Goal: Information Seeking & Learning: Understand process/instructions

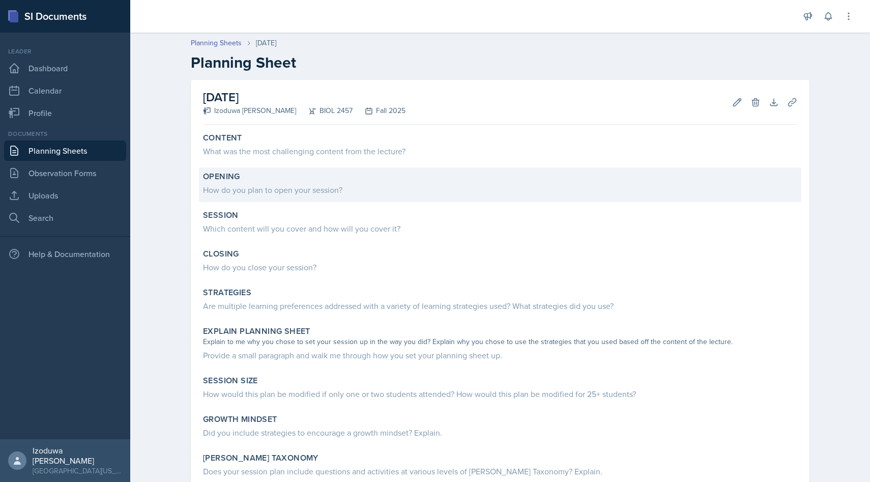
click at [335, 175] on div "Opening" at bounding box center [500, 176] width 594 height 10
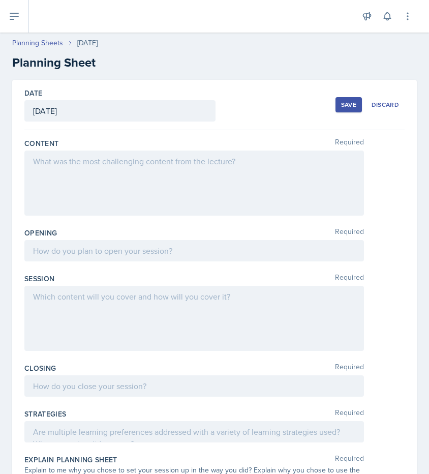
click at [282, 182] on div at bounding box center [194, 183] width 340 height 65
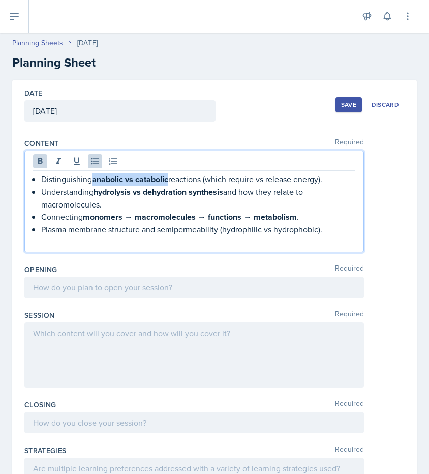
drag, startPoint x: 95, startPoint y: 178, endPoint x: 169, endPoint y: 178, distance: 74.2
click at [168, 178] on strong "anabolic vs catabolic" at bounding box center [130, 179] width 76 height 12
click at [37, 163] on icon at bounding box center [40, 161] width 10 height 10
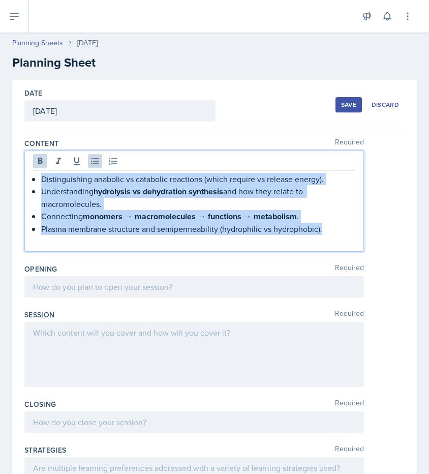
drag, startPoint x: 41, startPoint y: 177, endPoint x: 323, endPoint y: 230, distance: 287.1
click at [323, 230] on ul "Distinguishing anabolic vs catabolic reactions (which require vs release energy…" at bounding box center [198, 204] width 314 height 62
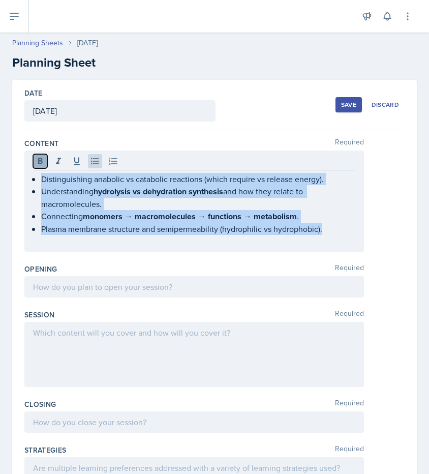
click at [42, 161] on icon at bounding box center [40, 161] width 10 height 10
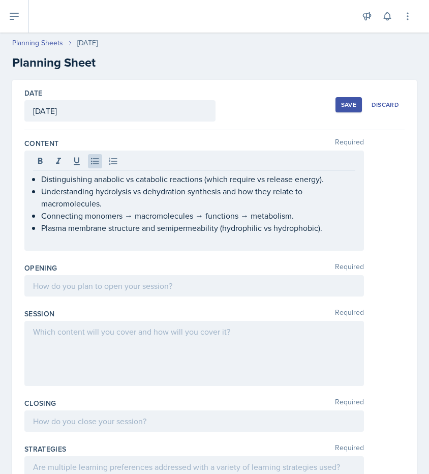
click at [360, 235] on div "Distinguishing anabolic vs catabolic reactions (which require vs release energy…" at bounding box center [194, 201] width 340 height 100
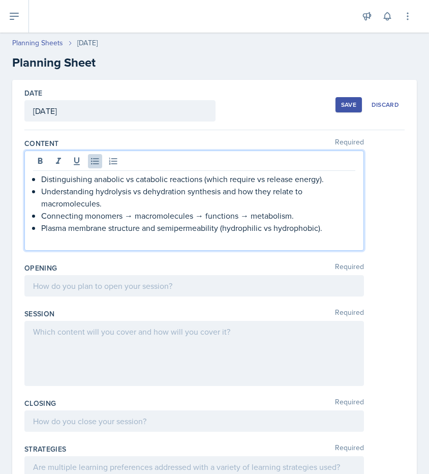
click at [300, 259] on div "Opening Required" at bounding box center [214, 282] width 380 height 46
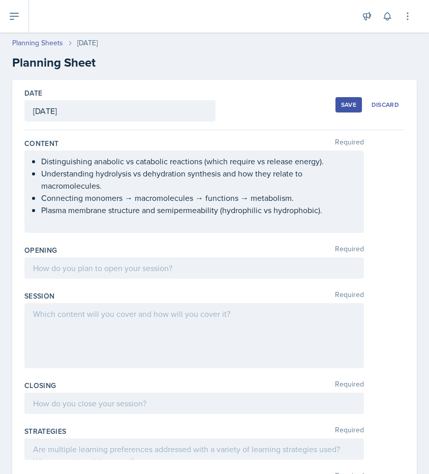
click at [297, 281] on div "Opening Required" at bounding box center [214, 264] width 380 height 46
click at [321, 274] on div at bounding box center [194, 267] width 340 height 21
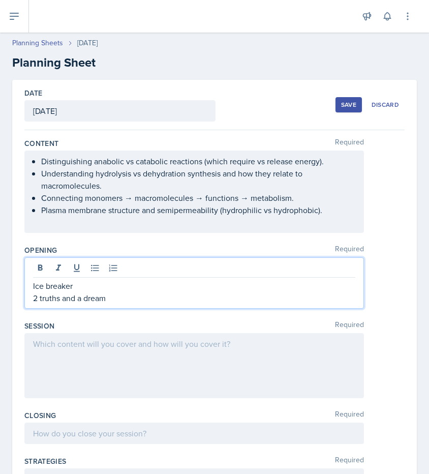
click at [268, 371] on div at bounding box center [194, 365] width 340 height 65
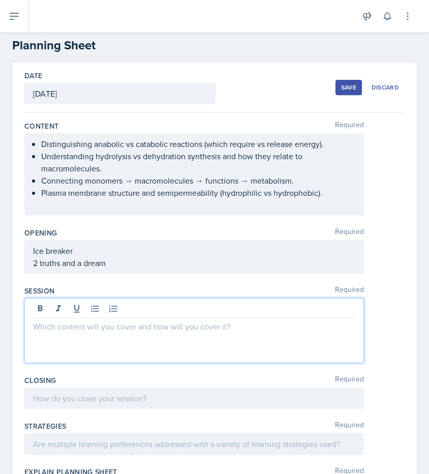
scroll to position [19, 0]
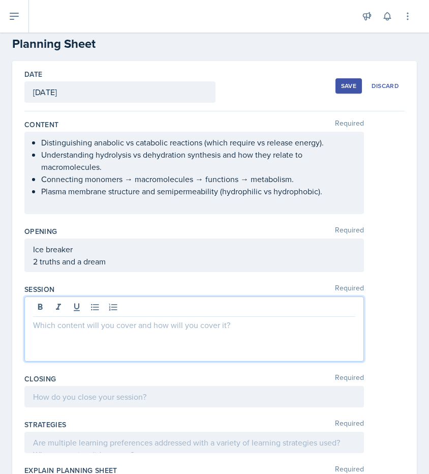
click at [155, 343] on div at bounding box center [194, 328] width 340 height 65
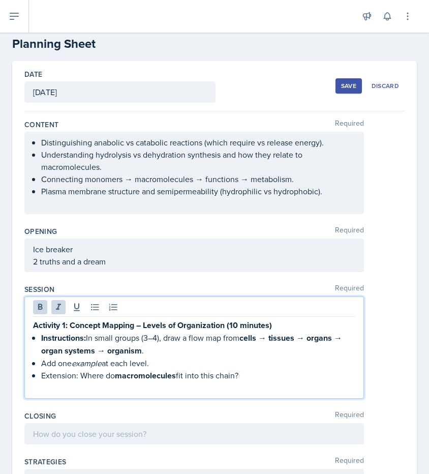
drag, startPoint x: 33, startPoint y: 322, endPoint x: 250, endPoint y: 374, distance: 222.6
click at [250, 374] on div "Activity 1: Concept Mapping – Levels of Organization (10 minutes) Instructions:…" at bounding box center [194, 356] width 322 height 75
click at [38, 306] on icon at bounding box center [40, 307] width 5 height 6
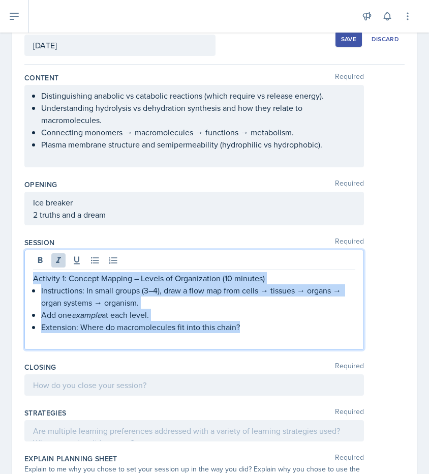
scroll to position [68, 0]
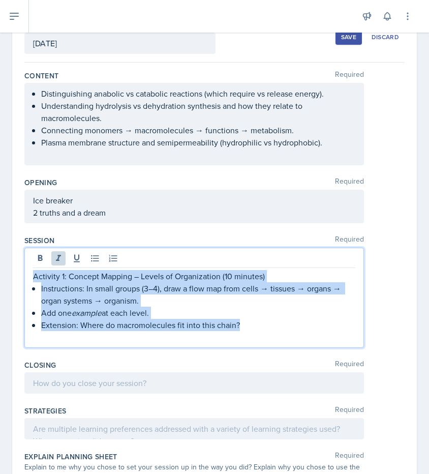
click at [180, 305] on p "Instructions: In small groups (3–4), draw a flow map from cells → tissues → org…" at bounding box center [198, 294] width 314 height 24
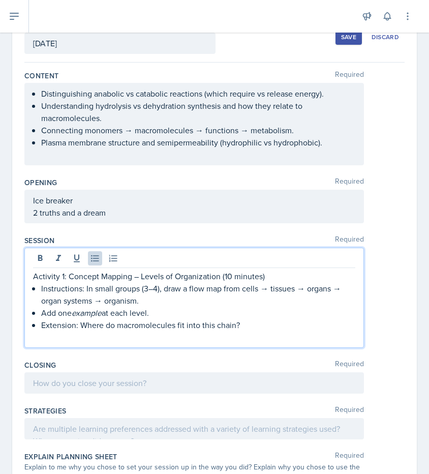
click at [243, 328] on p "Extension: Where do macromolecules fit into this chain?" at bounding box center [198, 325] width 314 height 12
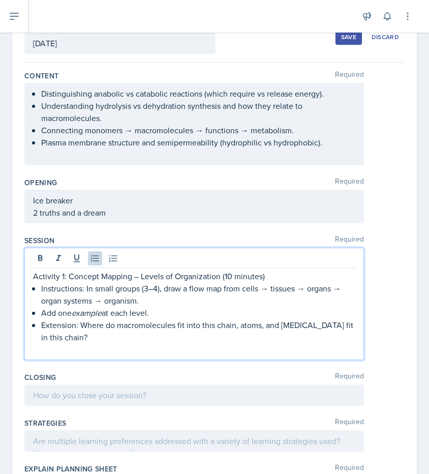
click at [158, 310] on p "Add one example at each level." at bounding box center [198, 313] width 314 height 12
click at [173, 334] on p "Extension: Where do macromolecules fit into this chain, atoms, and [MEDICAL_DAT…" at bounding box center [198, 331] width 314 height 24
click at [162, 313] on p "Add one example at each level." at bounding box center [198, 313] width 314 height 12
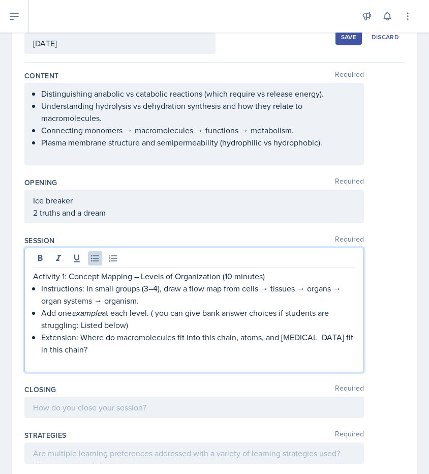
click at [120, 352] on p "Extension: Where do macromolecules fit into this chain, atoms, and [MEDICAL_DAT…" at bounding box center [198, 343] width 314 height 24
click at [98, 360] on p at bounding box center [194, 361] width 322 height 12
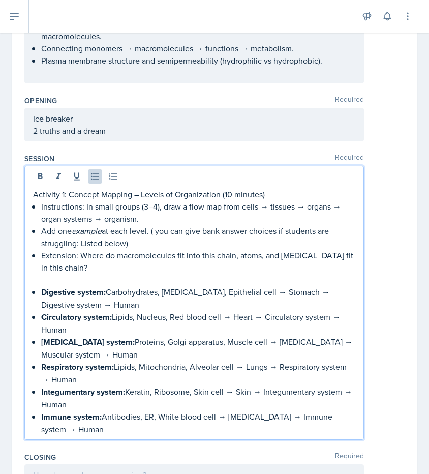
scroll to position [157, 0]
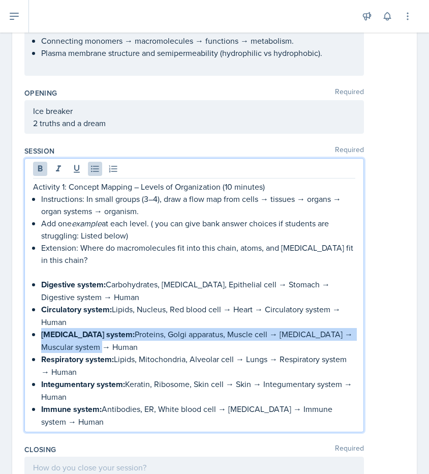
drag, startPoint x: 42, startPoint y: 332, endPoint x: 110, endPoint y: 349, distance: 70.3
click at [110, 349] on p "[MEDICAL_DATA] system: Proteins, Golgi apparatus, Muscle cell → [MEDICAL_DATA] …" at bounding box center [198, 340] width 314 height 25
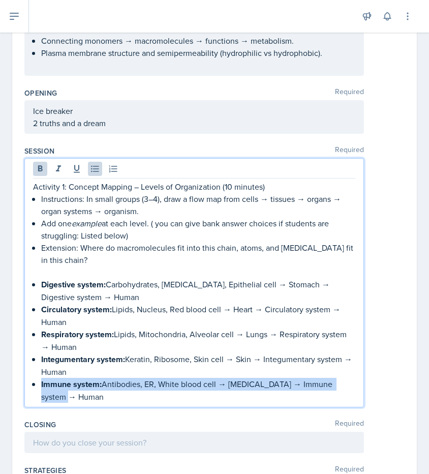
drag, startPoint x: 40, startPoint y: 383, endPoint x: 98, endPoint y: 398, distance: 60.2
click at [98, 398] on div "Activity 1: Concept Mapping – Levels of Organization (10 minutes) Instructions:…" at bounding box center [194, 292] width 322 height 222
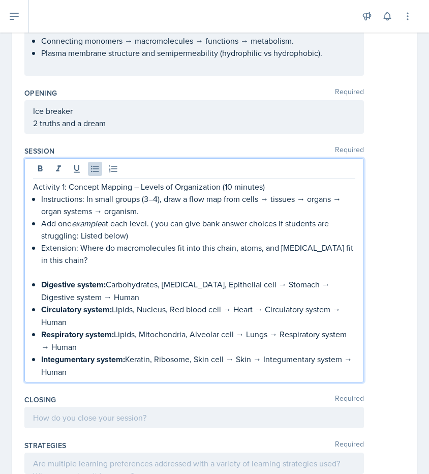
click at [125, 240] on p "Add one example at each level. ( you can give bank answer choices if students a…" at bounding box center [198, 229] width 314 height 24
click at [171, 241] on p "Add one example at each level. ( you can give bank answer choices if students a…" at bounding box center [198, 229] width 314 height 24
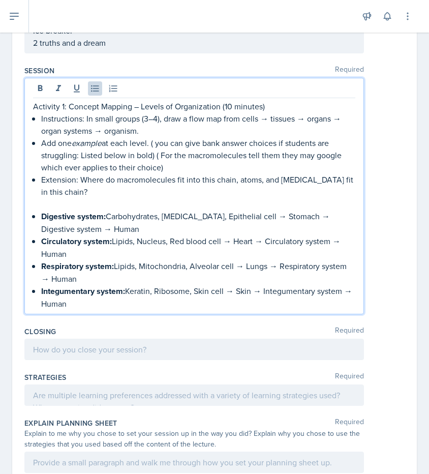
scroll to position [251, 0]
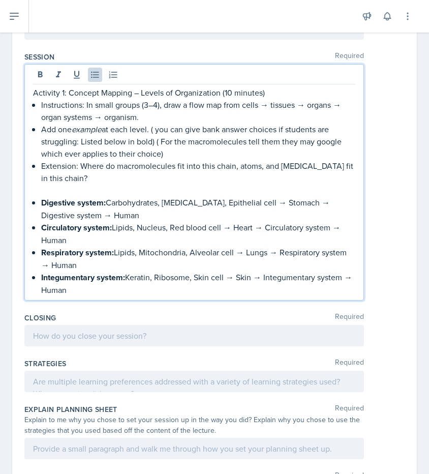
click at [283, 287] on p "Integumentary system: Keratin, Ribosome, Skin cell → Skin → Integumentary syste…" at bounding box center [198, 283] width 314 height 25
click at [91, 185] on p at bounding box center [194, 190] width 322 height 12
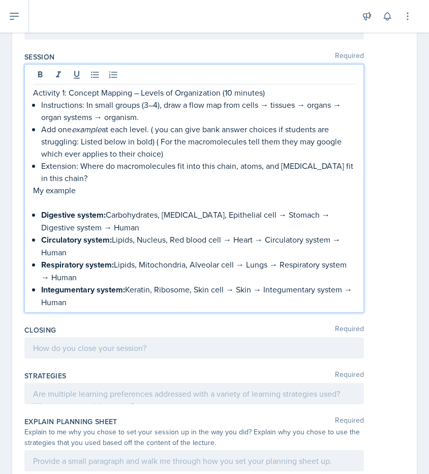
click at [58, 205] on p at bounding box center [194, 202] width 322 height 12
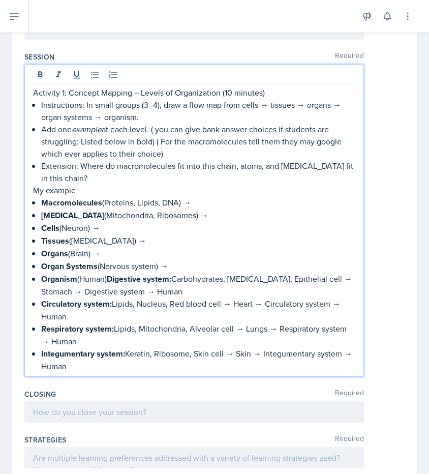
click at [85, 190] on p "My example" at bounding box center [194, 190] width 322 height 12
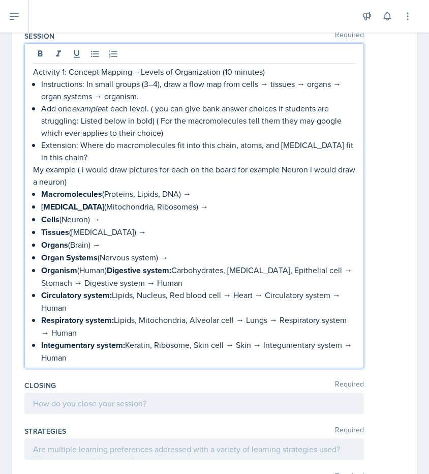
scroll to position [275, 0]
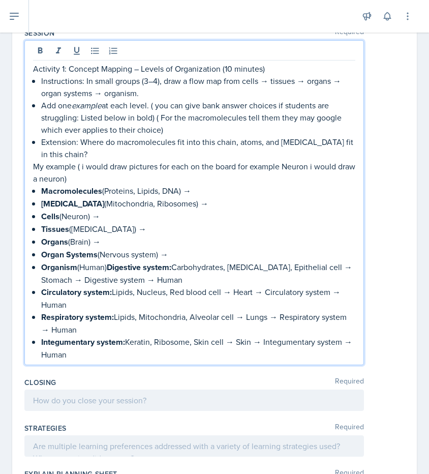
click at [208, 281] on p "Organism (Human) Digestive system: Carbohydrates, [MEDICAL_DATA], Epithelial ce…" at bounding box center [198, 273] width 314 height 25
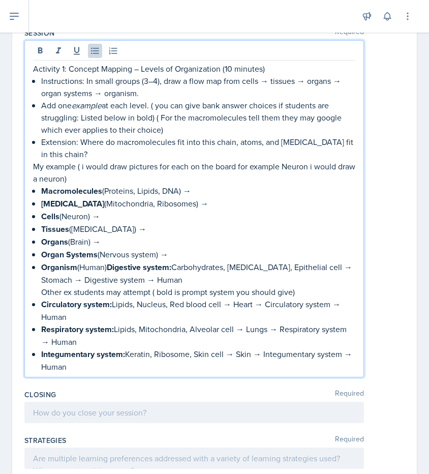
click at [42, 286] on p "Other ex students may attempt ( bold is prompt system you should give)" at bounding box center [198, 292] width 314 height 12
click at [115, 47] on icon at bounding box center [113, 51] width 10 height 10
click at [115, 48] on icon at bounding box center [113, 51] width 10 height 10
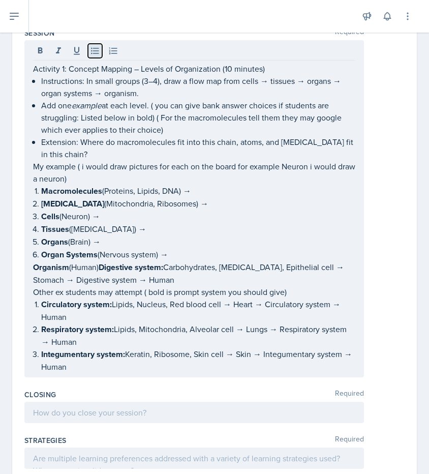
click at [95, 53] on icon at bounding box center [95, 51] width 8 height 7
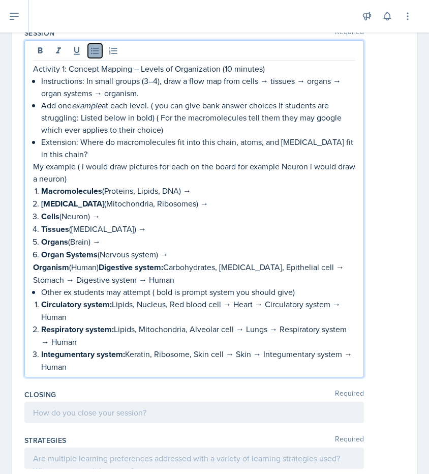
click at [93, 55] on icon at bounding box center [95, 51] width 10 height 10
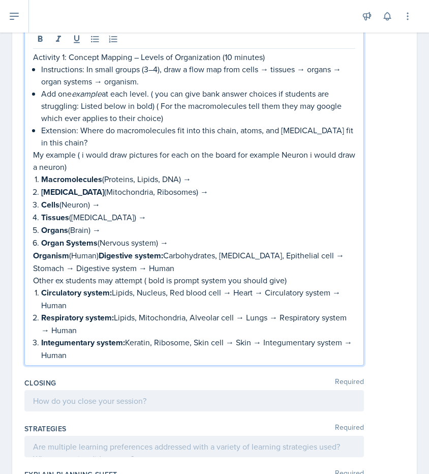
scroll to position [346, 0]
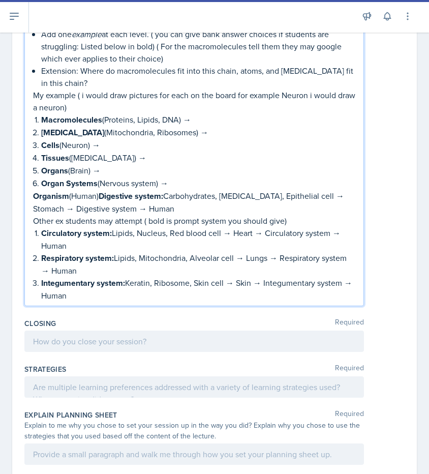
click at [129, 283] on p "Integumentary system: Keratin, Ribosome, Skin cell → Skin → Integumentary syste…" at bounding box center [198, 289] width 314 height 25
click at [128, 294] on p "Integumentary system: Keratin, Ribosome, Skin cell → Skin → Integumentary syste…" at bounding box center [198, 289] width 314 height 25
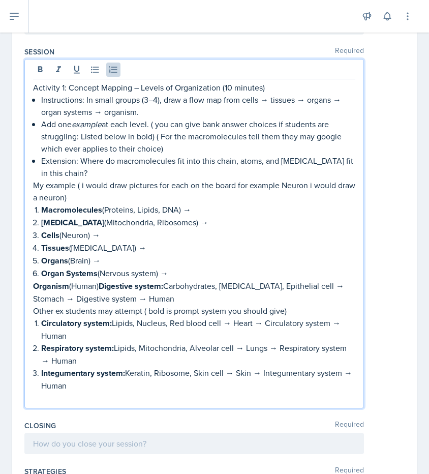
scroll to position [238, 0]
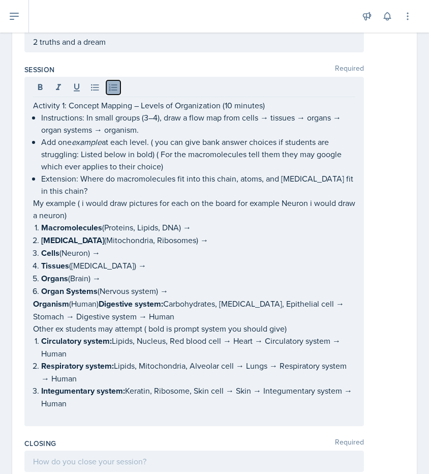
click at [112, 89] on icon at bounding box center [113, 87] width 10 height 10
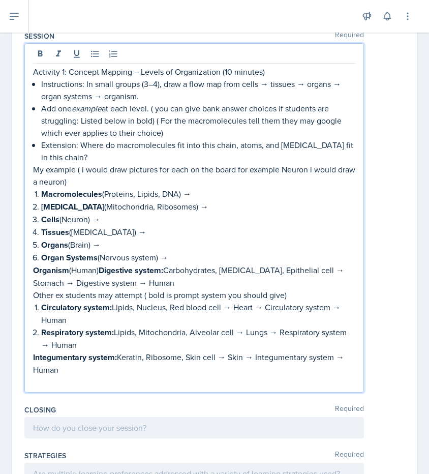
scroll to position [330, 0]
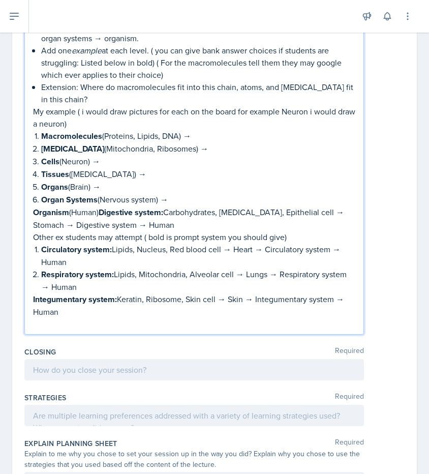
click at [30, 301] on div "Activity 1: Concept Mapping – Levels of Organization (10 minutes) Instructions:…" at bounding box center [194, 159] width 340 height 349
click at [36, 294] on strong "Integumentary system:" at bounding box center [75, 299] width 84 height 12
click at [33, 294] on strong "Integumentary system:" at bounding box center [75, 299] width 84 height 12
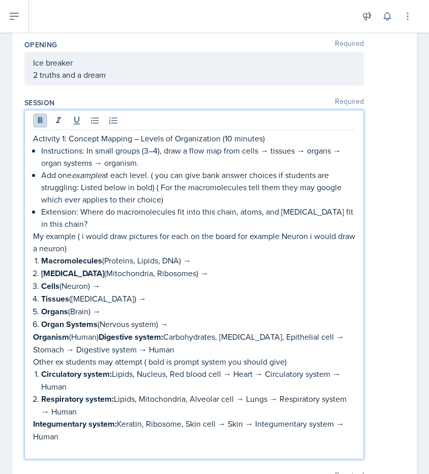
scroll to position [177, 0]
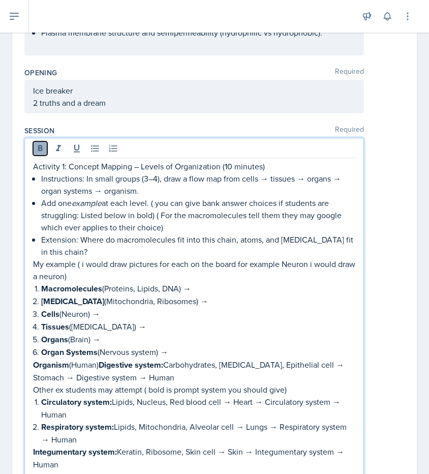
click at [44, 147] on icon at bounding box center [40, 148] width 10 height 10
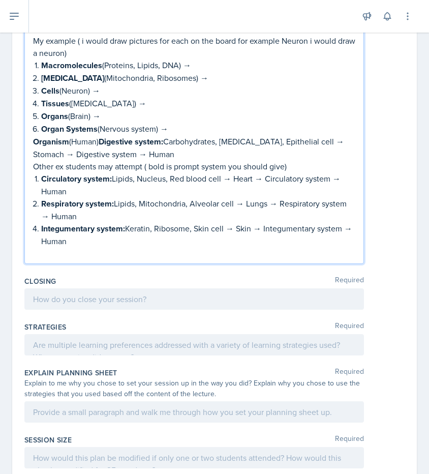
click at [113, 247] on p at bounding box center [194, 253] width 322 height 12
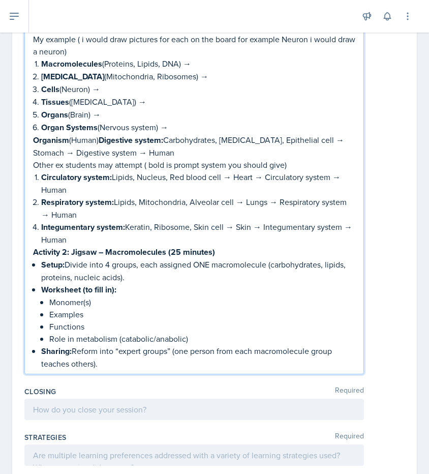
scroll to position [405, 0]
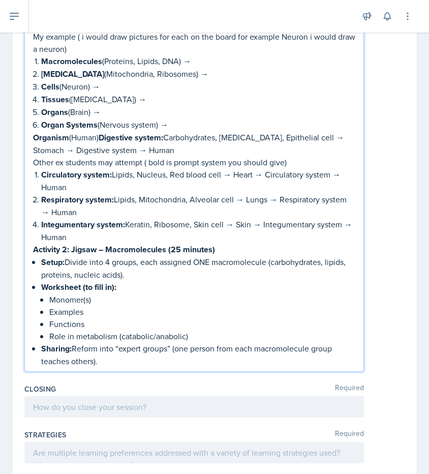
click at [114, 286] on strong "Worksheet (to fill in):" at bounding box center [78, 287] width 75 height 12
click at [61, 287] on strong "Write on the board :" at bounding box center [77, 287] width 72 height 12
click at [141, 283] on strong "Create a chart on the board :" at bounding box center [93, 287] width 105 height 12
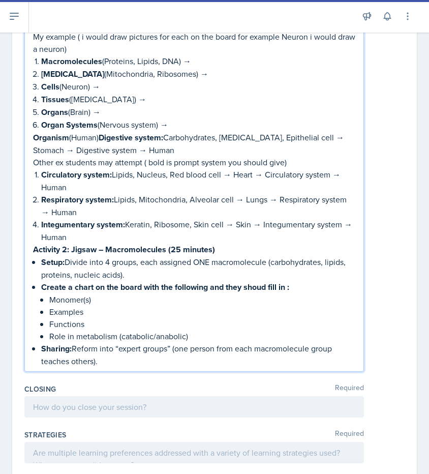
drag, startPoint x: 72, startPoint y: 347, endPoint x: 105, endPoint y: 362, distance: 36.7
click at [105, 362] on p "Sharing: Reform into “expert groups” (one person from each macromolecule group …" at bounding box center [198, 354] width 314 height 25
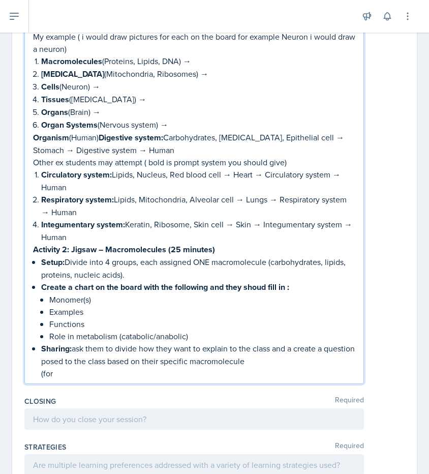
click at [194, 334] on p "Role in metabolism (catabolic/anabolic)" at bounding box center [202, 336] width 306 height 12
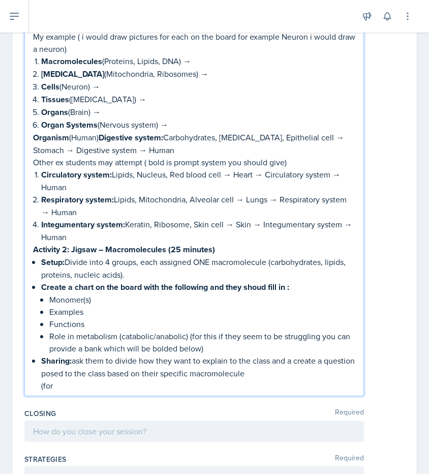
click at [198, 383] on p "(for" at bounding box center [198, 385] width 314 height 12
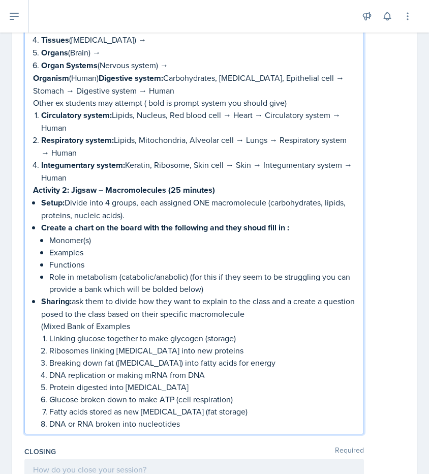
scroll to position [494, 0]
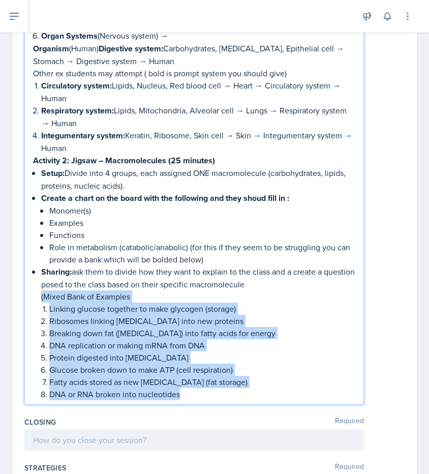
drag, startPoint x: 42, startPoint y: 290, endPoint x: 235, endPoint y: 388, distance: 216.5
click at [235, 388] on li "Sharing: ask them to divide how they want to explain to the class and a create …" at bounding box center [198, 332] width 314 height 135
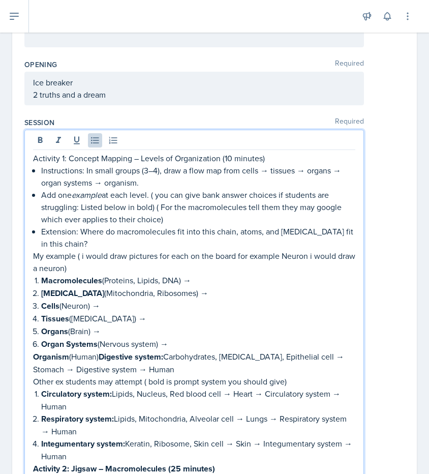
scroll to position [125, 0]
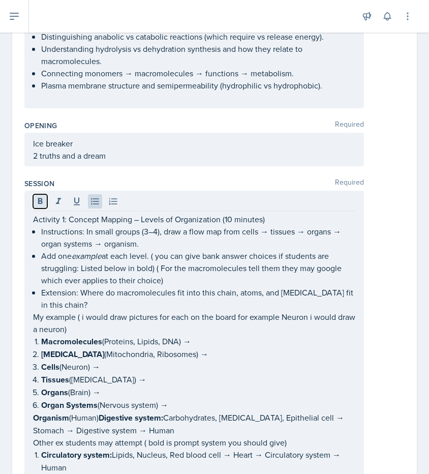
click at [44, 200] on icon at bounding box center [40, 201] width 10 height 10
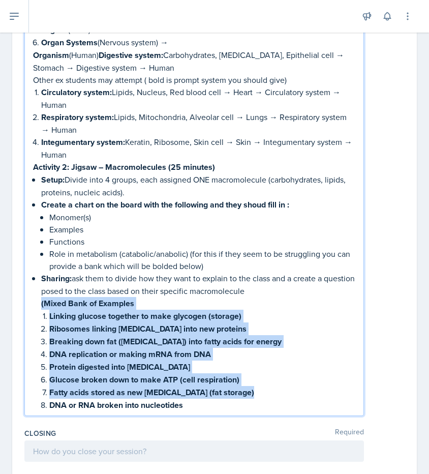
scroll to position [518, 0]
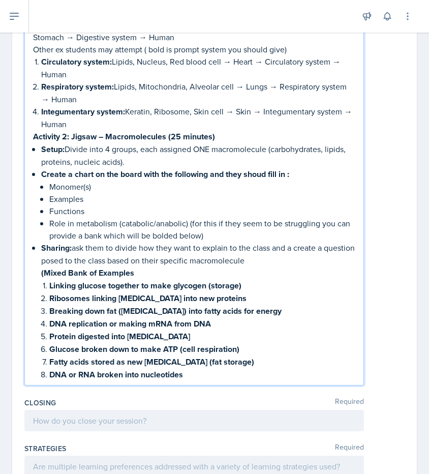
click at [135, 272] on p "(Mixed Bank of Examples" at bounding box center [198, 272] width 314 height 13
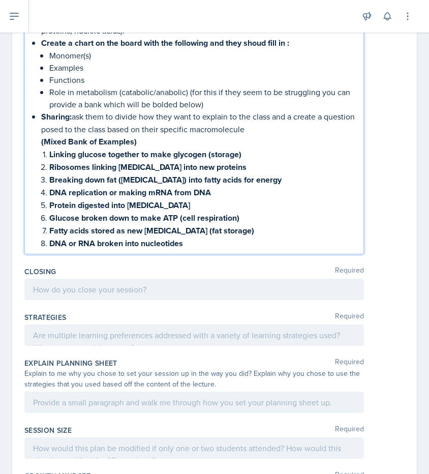
scroll to position [656, 0]
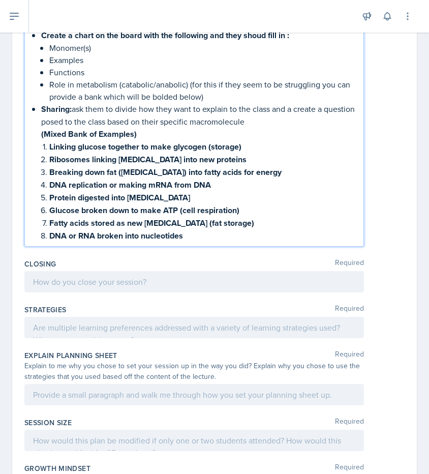
click at [248, 235] on p "DNA or RNA broken into nucleotides" at bounding box center [202, 235] width 306 height 13
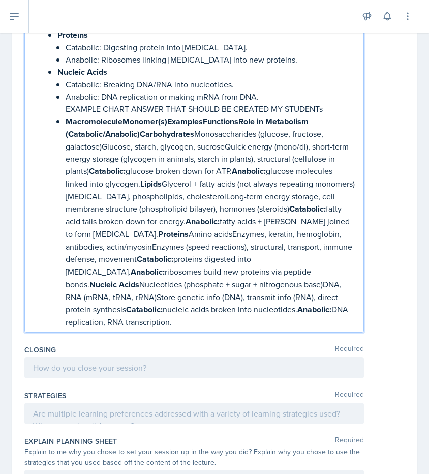
scroll to position [953, 0]
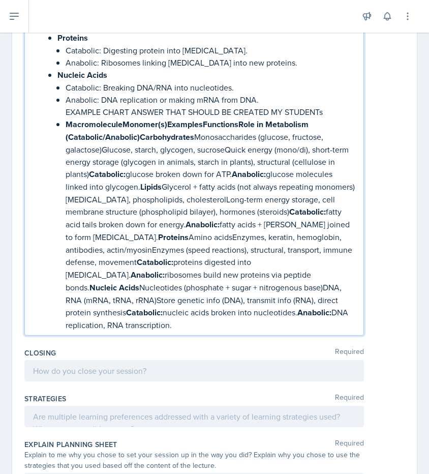
click at [121, 119] on strong "MacromoleculeMonomer(s)ExamplesFunctionsRole in Metabolism (Catabolic/Anabolic)…" at bounding box center [188, 130] width 245 height 24
drag, startPoint x: 64, startPoint y: 115, endPoint x: 331, endPoint y: 304, distance: 326.6
click at [331, 304] on li "Nucleic Acids Catabolic: Breaking DNA/RNA into nucleotides. Anabolic: DNA repli…" at bounding box center [206, 200] width 298 height 262
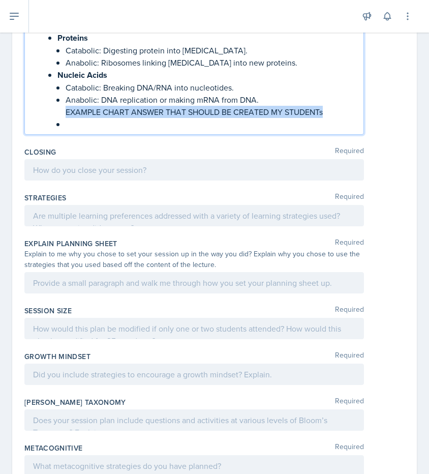
drag, startPoint x: 66, startPoint y: 105, endPoint x: 329, endPoint y: 107, distance: 263.4
click at [329, 107] on p "EXAMPLE CHART ANSWER THAT SHOULD BE CREATED MY STUDENTs" at bounding box center [211, 112] width 290 height 12
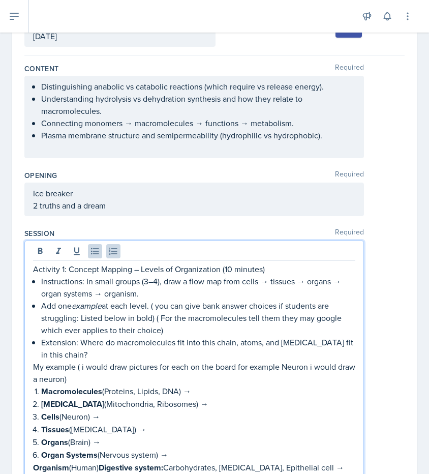
scroll to position [44, 0]
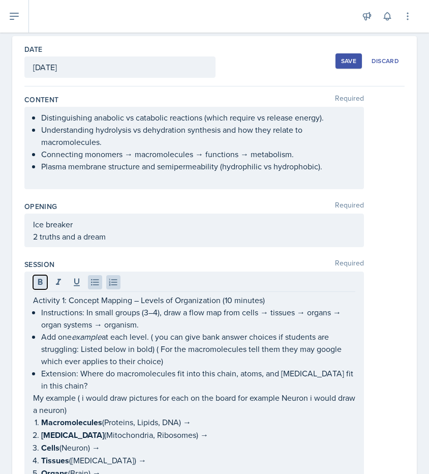
click at [46, 278] on button at bounding box center [40, 282] width 14 height 14
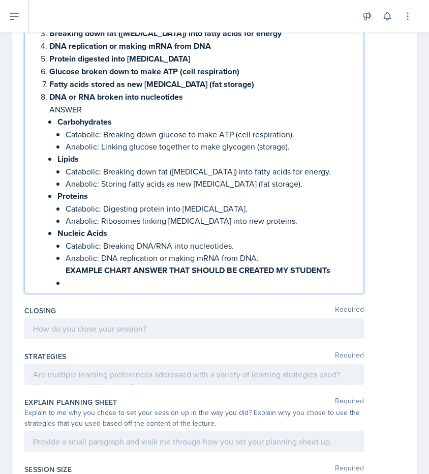
scroll to position [873, 0]
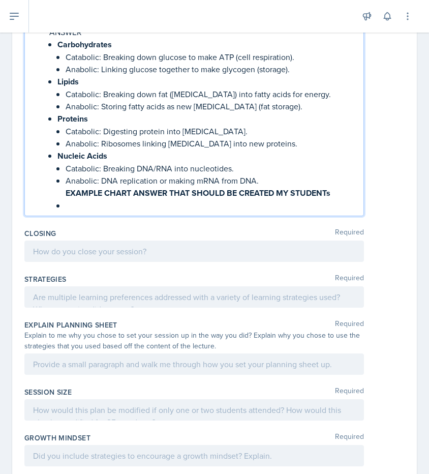
click at [334, 189] on p "EXAMPLE CHART ANSWER THAT SHOULD BE CREATED MY STUDENTs" at bounding box center [211, 193] width 290 height 13
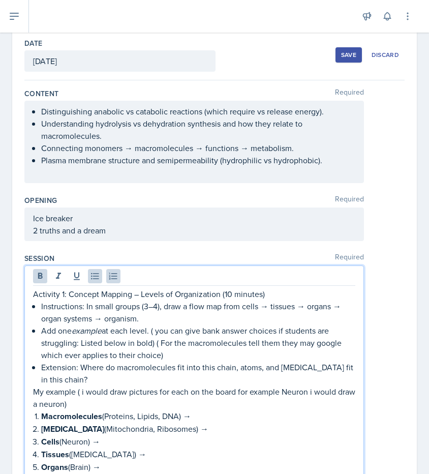
scroll to position [68, 0]
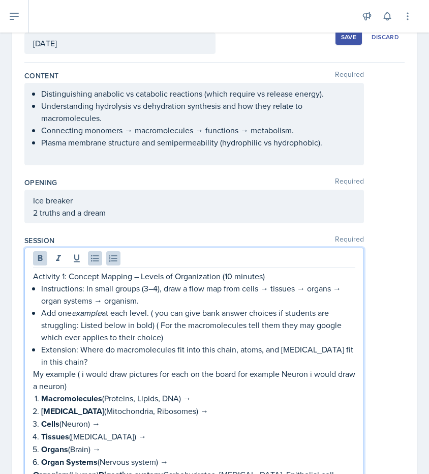
click at [94, 206] on p "Ice breaker" at bounding box center [194, 200] width 322 height 12
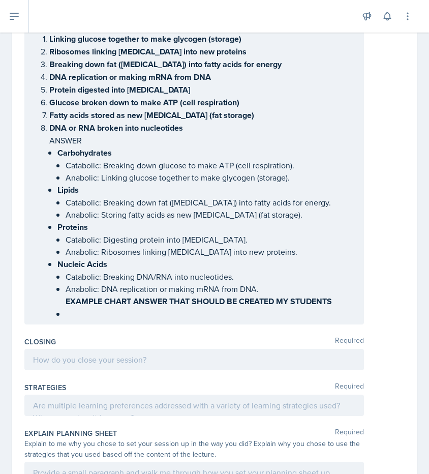
scroll to position [782, 0]
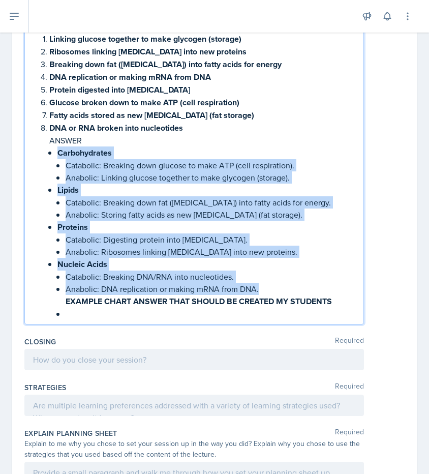
drag, startPoint x: 56, startPoint y: 148, endPoint x: 261, endPoint y: 283, distance: 245.7
click at [261, 283] on li "DNA or RNA broken into nucleotides ANSWER Carbohydrates Catabolic: Breaking dow…" at bounding box center [202, 221] width 306 height 198
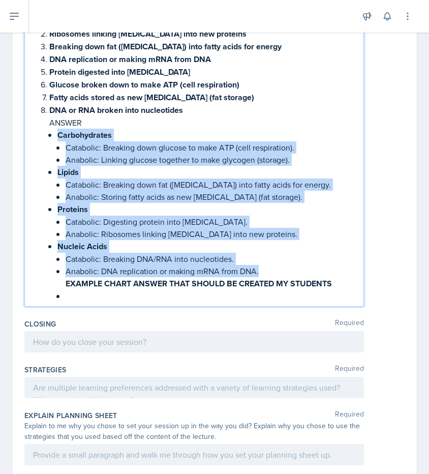
scroll to position [764, 0]
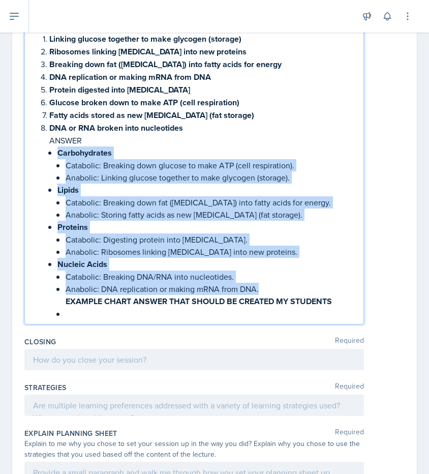
copy ul "Carbohydrates Catabolic: Breaking down glucose to make ATP (cell respiration). …"
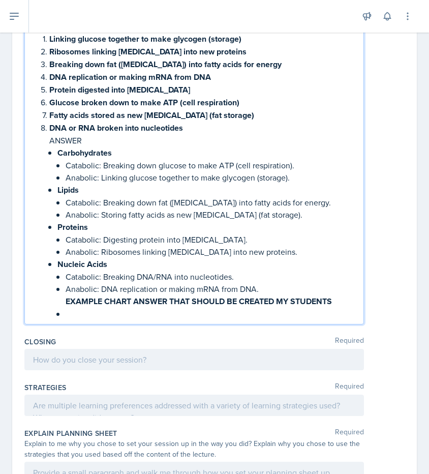
click at [188, 310] on p at bounding box center [211, 314] width 290 height 12
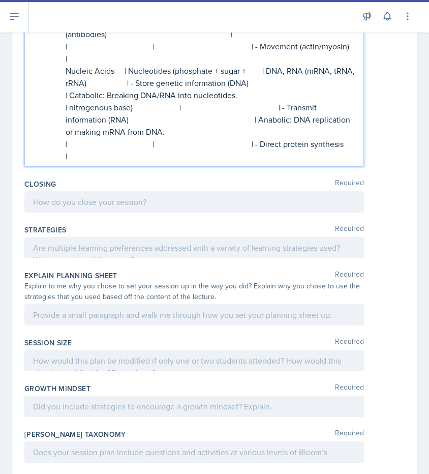
scroll to position [1441, 0]
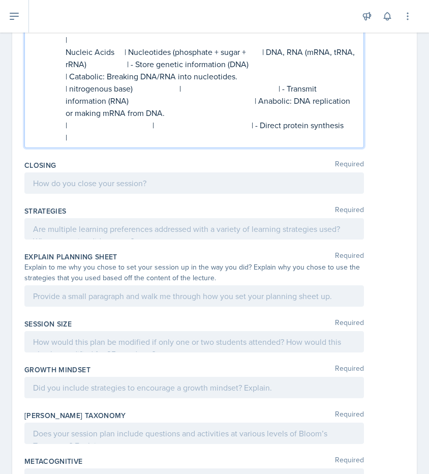
drag, startPoint x: 63, startPoint y: 88, endPoint x: 283, endPoint y: 137, distance: 225.6
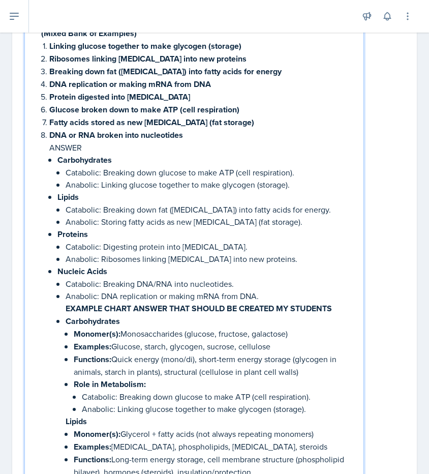
scroll to position [755, 0]
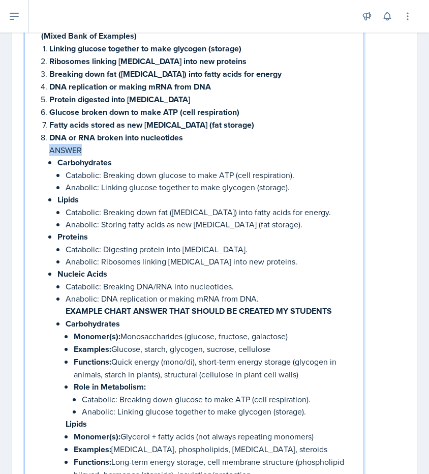
drag, startPoint x: 49, startPoint y: 145, endPoint x: 91, endPoint y: 144, distance: 41.2
click at [91, 144] on p "ANSWER" at bounding box center [202, 150] width 306 height 12
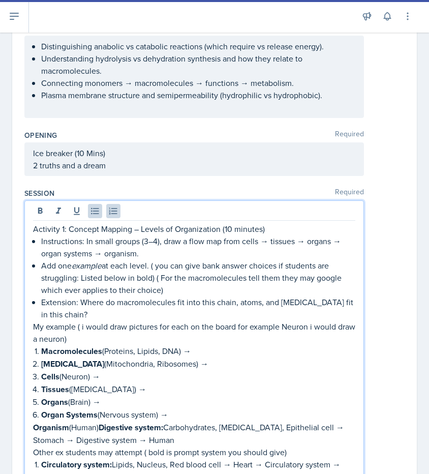
scroll to position [11, 0]
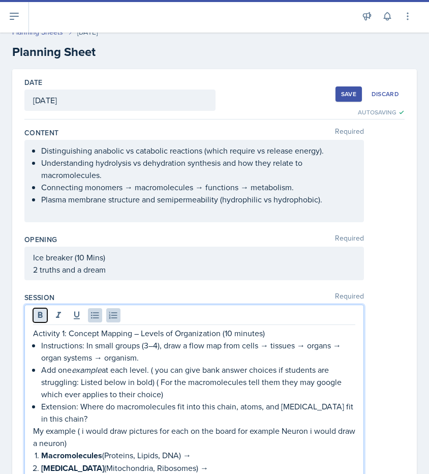
click at [38, 315] on icon at bounding box center [40, 315] width 10 height 10
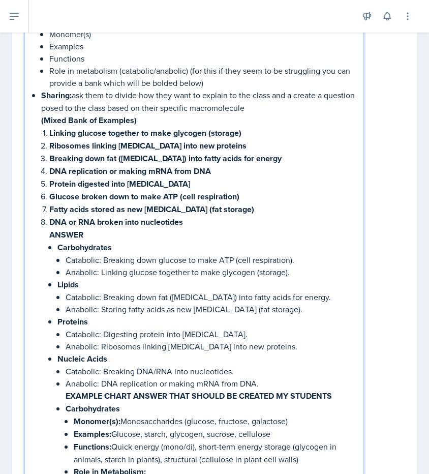
scroll to position [769, 0]
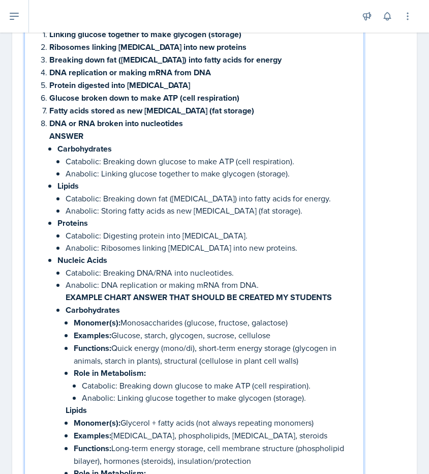
click at [198, 142] on p "Carbohydrates" at bounding box center [206, 148] width 298 height 13
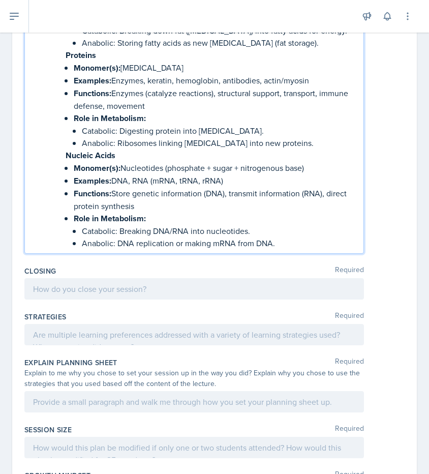
scroll to position [1241, 0]
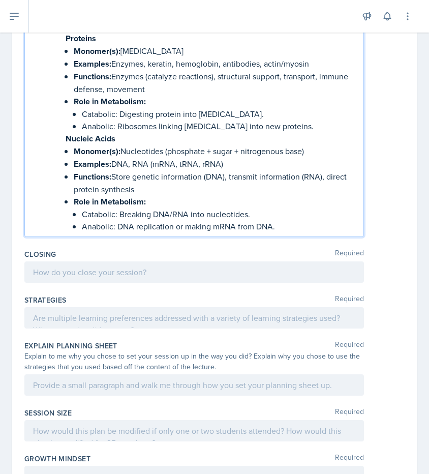
click at [298, 220] on p "Anabolic: DNA replication or making mRNA from DNA." at bounding box center [219, 226] width 274 height 12
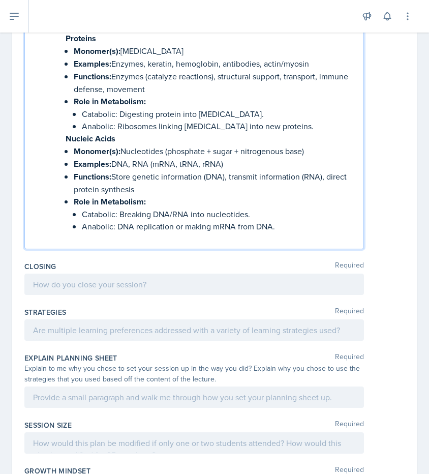
click at [131, 232] on p at bounding box center [219, 238] width 274 height 12
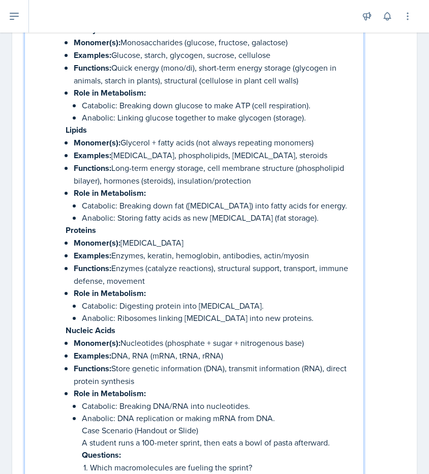
scroll to position [1073, 0]
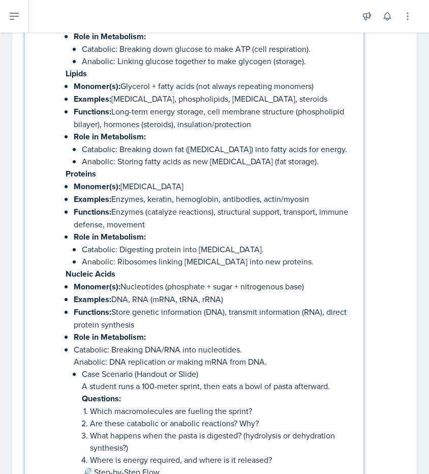
scroll to position [1108, 0]
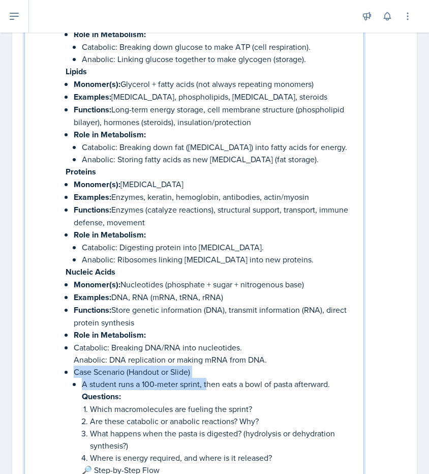
drag, startPoint x: 65, startPoint y: 361, endPoint x: 206, endPoint y: 365, distance: 141.4
click at [206, 365] on li "Nucleic Acids Catabolic: Breaking DNA/RNA into nucleotides. Anabolic: DNA repli…" at bounding box center [206, 332] width 298 height 835
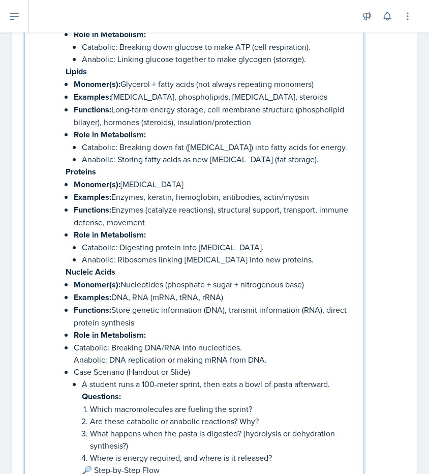
click at [208, 366] on p "Case Scenario (Handout or Slide)" at bounding box center [215, 372] width 282 height 12
drag, startPoint x: 61, startPoint y: 358, endPoint x: 220, endPoint y: 353, distance: 159.3
click at [220, 353] on li "Nucleic Acids Catabolic: Breaking DNA/RNA into nucleotides. Anabolic: DNA repli…" at bounding box center [206, 332] width 298 height 835
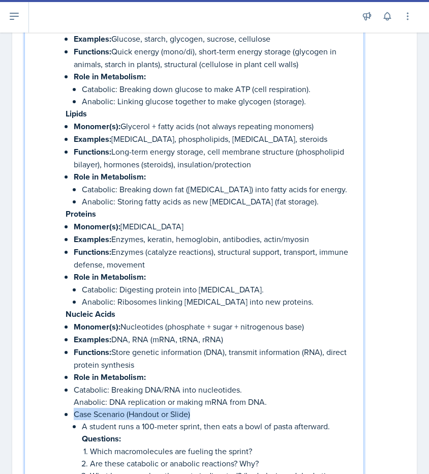
drag, startPoint x: 65, startPoint y: 400, endPoint x: 194, endPoint y: 401, distance: 129.7
click at [195, 401] on li "Nucleic Acids Catabolic: Breaking DNA/RNA into nucleotides. Anabolic: DNA repli…" at bounding box center [206, 374] width 298 height 835
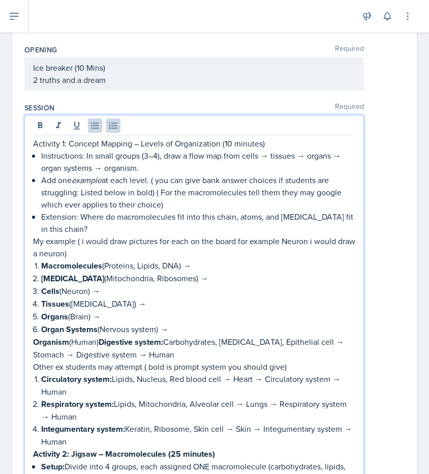
scroll to position [0, 0]
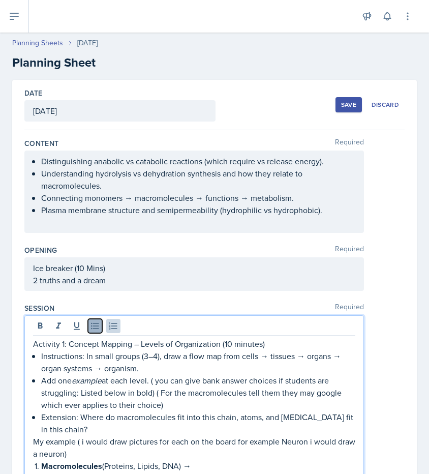
click at [94, 328] on icon at bounding box center [95, 326] width 8 height 7
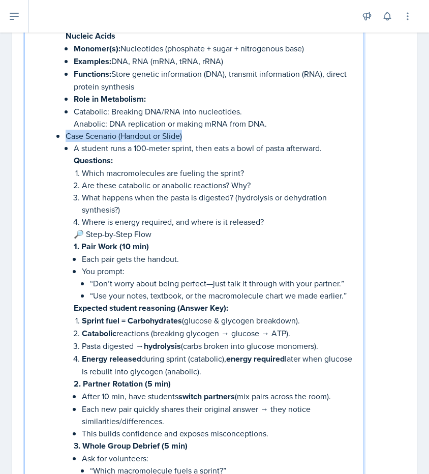
scroll to position [1336, 0]
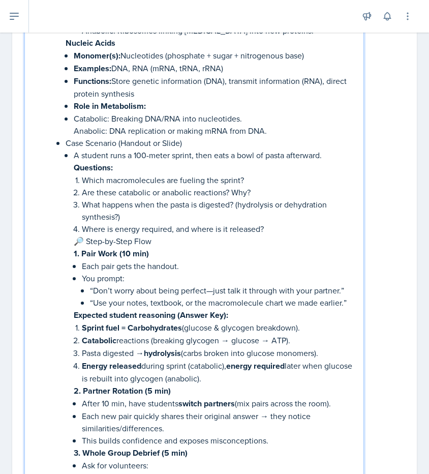
click at [80, 137] on p "Case Scenario (Handout or Slide)" at bounding box center [211, 143] width 290 height 12
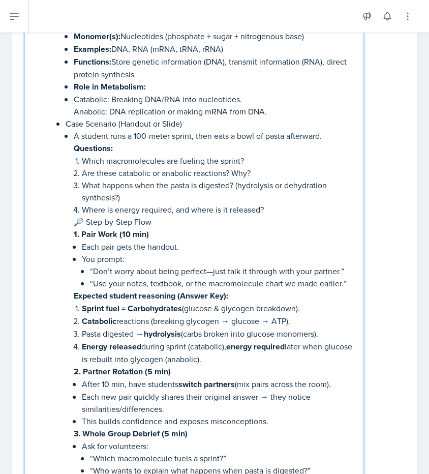
scroll to position [1342, 0]
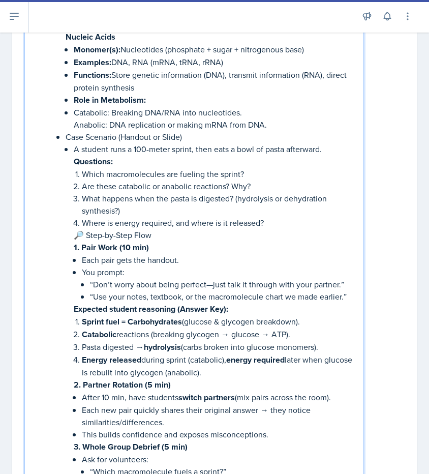
click at [64, 121] on li "Nucleic Acids Catabolic: Breaking DNA/RNA into nucleotides. Anabolic: DNA repli…" at bounding box center [206, 97] width 298 height 835
click at [159, 131] on p "Activitity 3 Case Scenario (Handout or Slide)" at bounding box center [211, 137] width 290 height 12
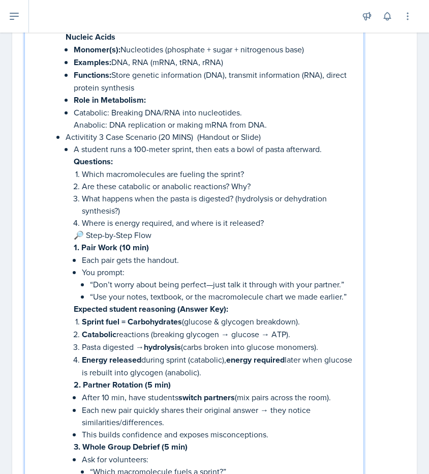
click at [206, 131] on p "Activitity 3 Case Scenario (20 MINS) (Handout or Slide)" at bounding box center [211, 137] width 290 height 12
click at [265, 131] on p "Activitity 3 Case Scenario (20 MINS) (Handout or Slide)" at bounding box center [211, 137] width 290 height 12
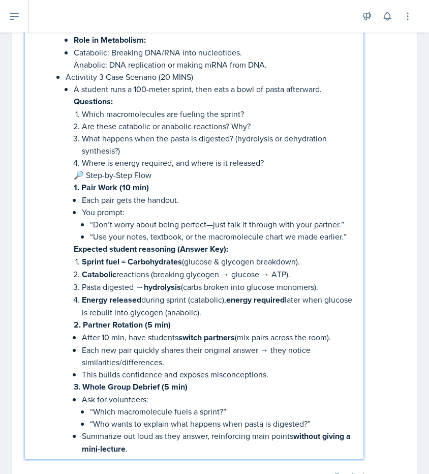
scroll to position [1404, 0]
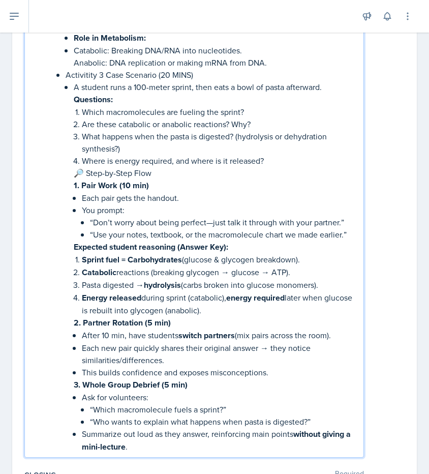
click at [105, 204] on p "You prompt:" at bounding box center [219, 210] width 274 height 12
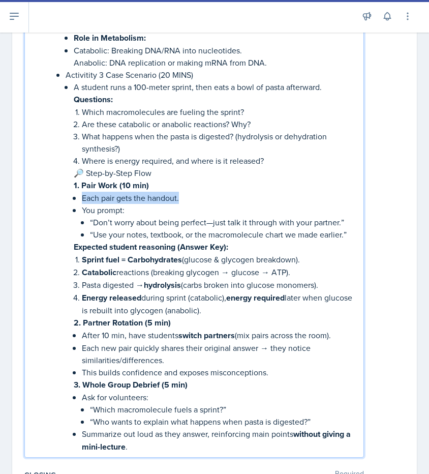
drag, startPoint x: 80, startPoint y: 187, endPoint x: 184, endPoint y: 188, distance: 103.7
click at [184, 188] on li "A student runs a 100-meter sprint, then eats a bowl of pasta afterward. Questio…" at bounding box center [215, 267] width 282 height 372
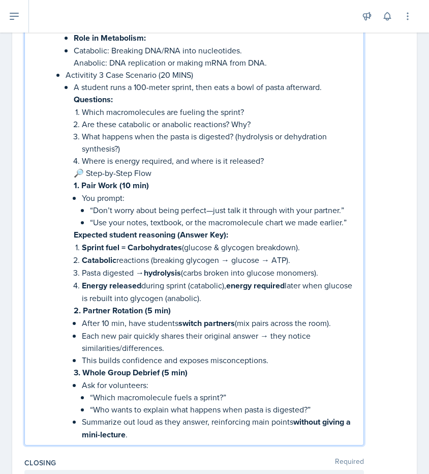
click at [131, 192] on p "You prompt:" at bounding box center [219, 198] width 274 height 12
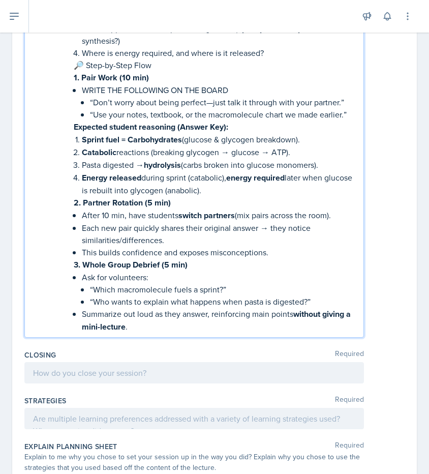
scroll to position [1522, 0]
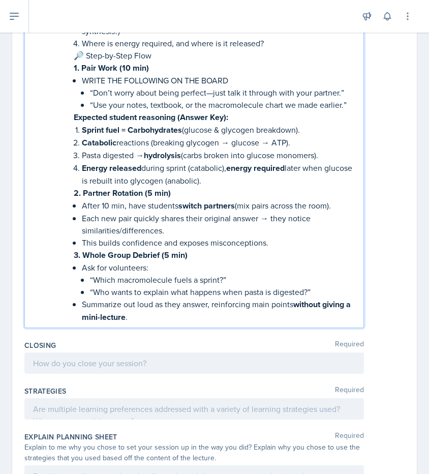
click at [332, 199] on p "After 10 min, have students switch partners (mix pairs across the room)." at bounding box center [219, 205] width 274 height 13
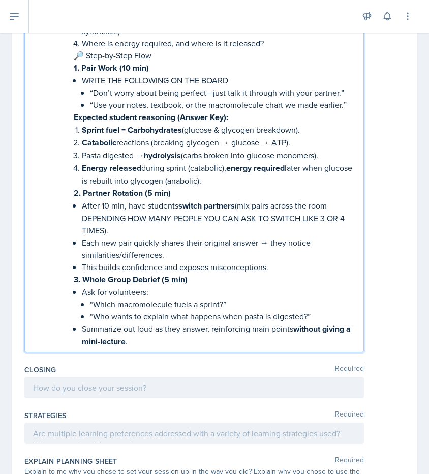
click at [307, 244] on p "Each new pair quickly shares their original answer → they notice similarities/d…" at bounding box center [219, 248] width 274 height 24
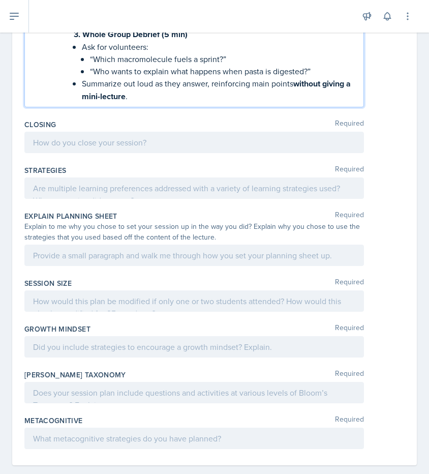
scroll to position [1632, 0]
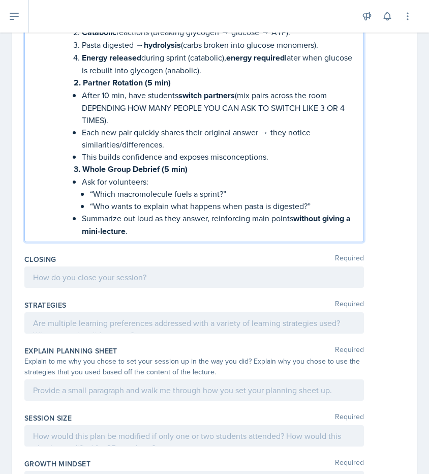
click at [208, 221] on p "Summarize out loud as they answer, reinforcing main points without giving a min…" at bounding box center [219, 224] width 274 height 25
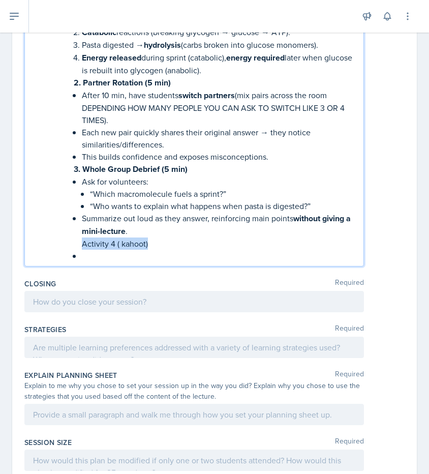
drag, startPoint x: 80, startPoint y: 228, endPoint x: 166, endPoint y: 227, distance: 86.5
click at [166, 227] on li "A student runs a 100-meter sprint, then eats a bowl of pasta afterward. Questio…" at bounding box center [215, 57] width 282 height 409
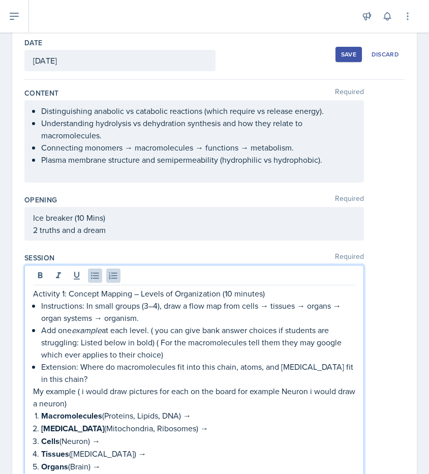
scroll to position [0, 0]
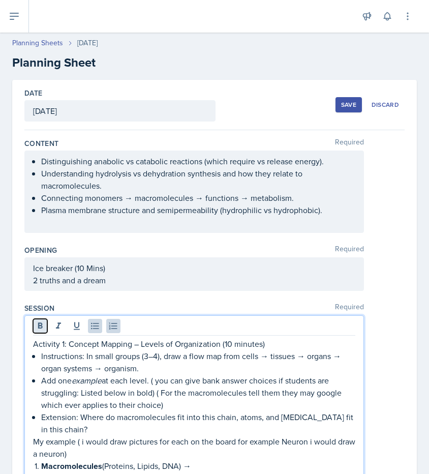
click at [39, 326] on icon at bounding box center [40, 326] width 10 height 10
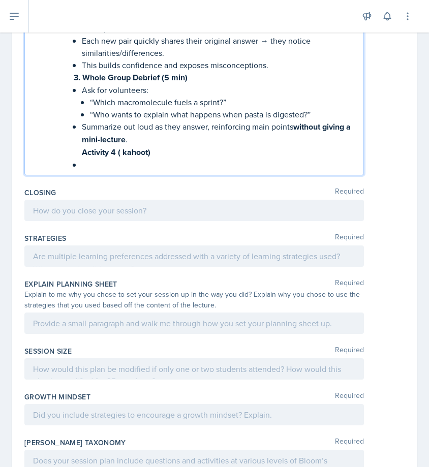
scroll to position [1767, 0]
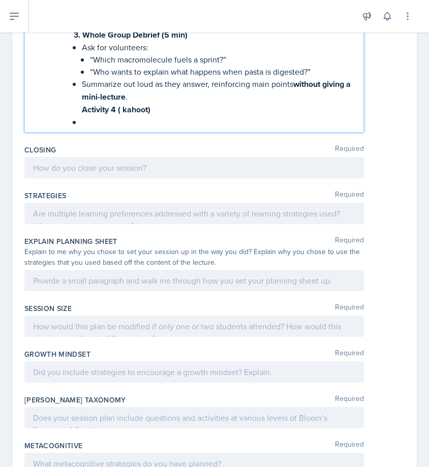
click at [121, 116] on p at bounding box center [219, 122] width 274 height 12
click at [203, 173] on div at bounding box center [194, 167] width 340 height 21
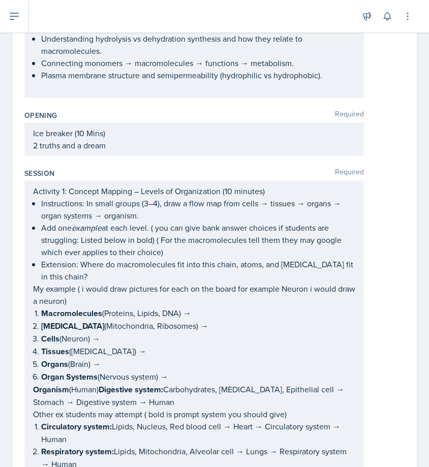
scroll to position [0, 0]
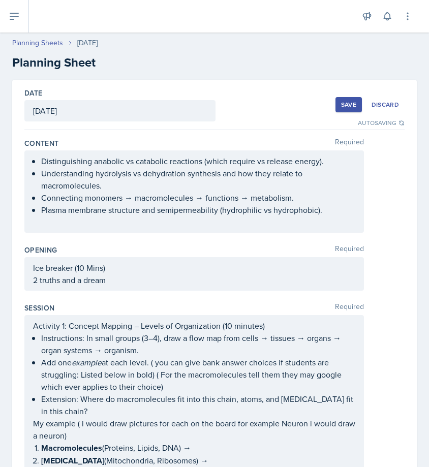
click at [336, 117] on div "Date [DATE] [DATE] 27 28 29 30 31 1 2 3 4 5 6 7 8 9 10 11 12 13 14 15 16 17 18 …" at bounding box center [214, 105] width 380 height 50
click at [194, 258] on div "Ice breaker (10 Mins) 2 truths and a dream" at bounding box center [194, 274] width 340 height 34
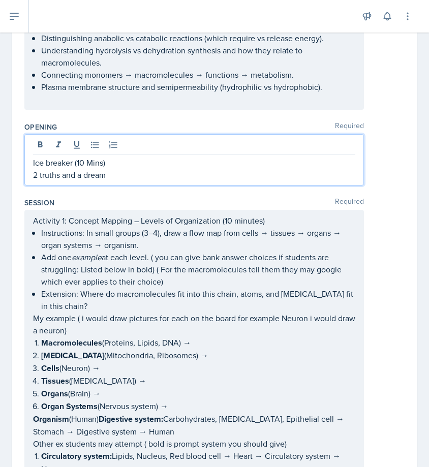
scroll to position [122, 0]
